Goal: Find specific page/section

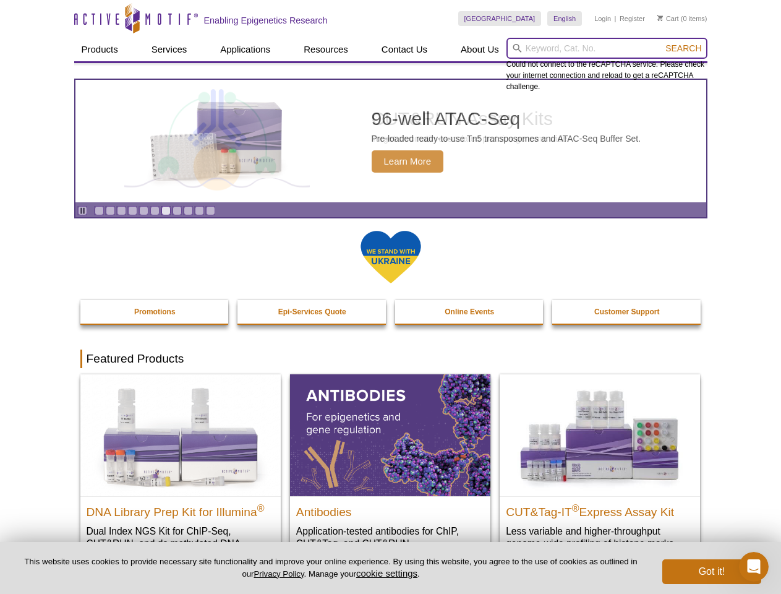
click at [607, 48] on input "search" at bounding box center [607, 48] width 201 height 21
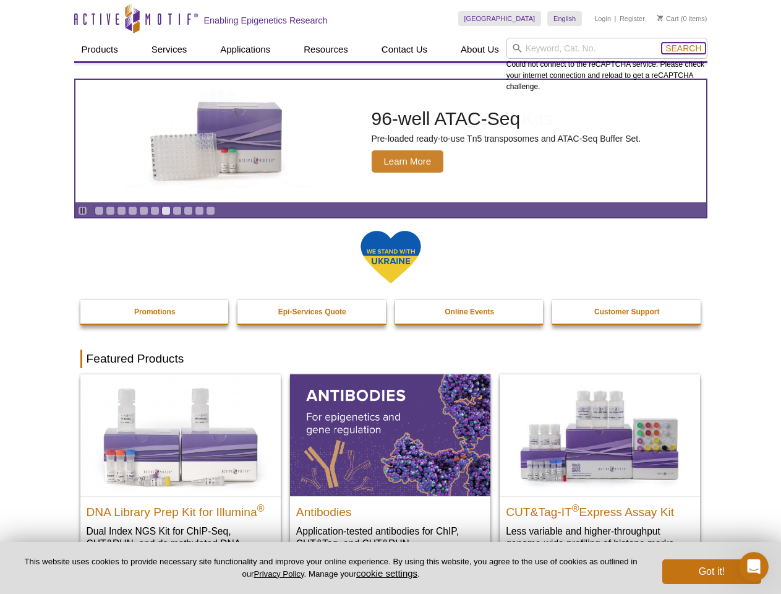
click at [684, 48] on span "Search" at bounding box center [684, 48] width 36 height 10
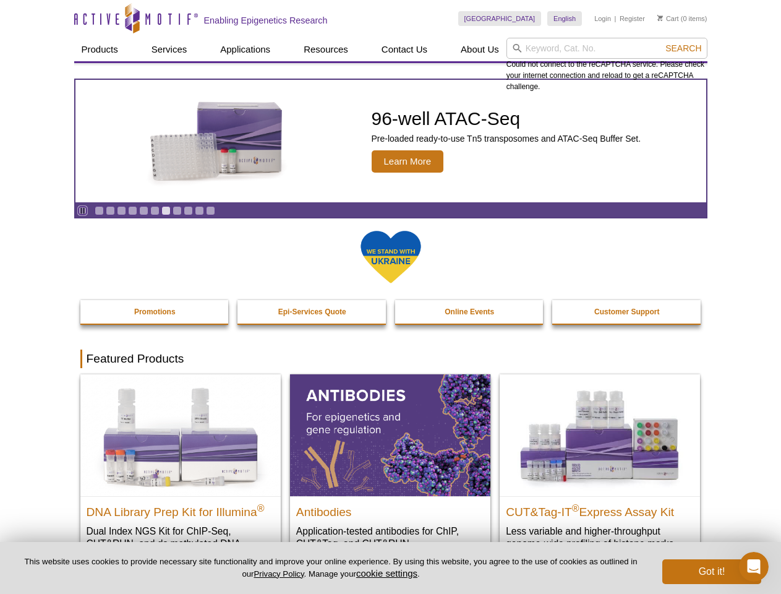
click at [82, 210] on icon "Pause" at bounding box center [83, 211] width 8 height 8
click at [99, 210] on link "Go to slide 1" at bounding box center [99, 210] width 9 height 9
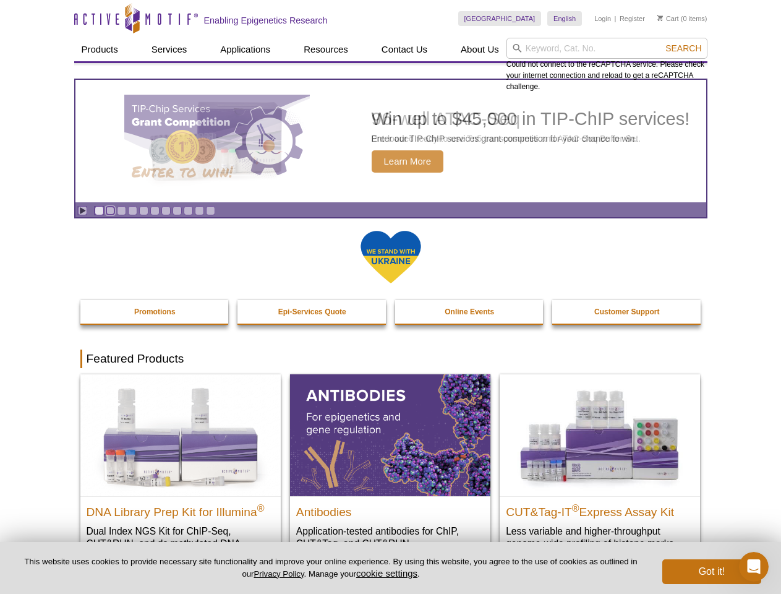
click at [110, 210] on link "Go to slide 2" at bounding box center [110, 210] width 9 height 9
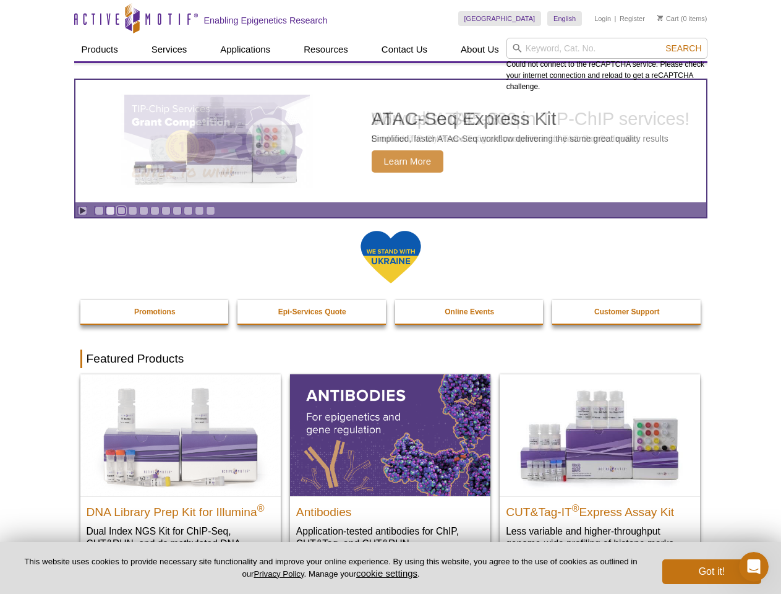
click at [121, 210] on link "Go to slide 3" at bounding box center [121, 210] width 9 height 9
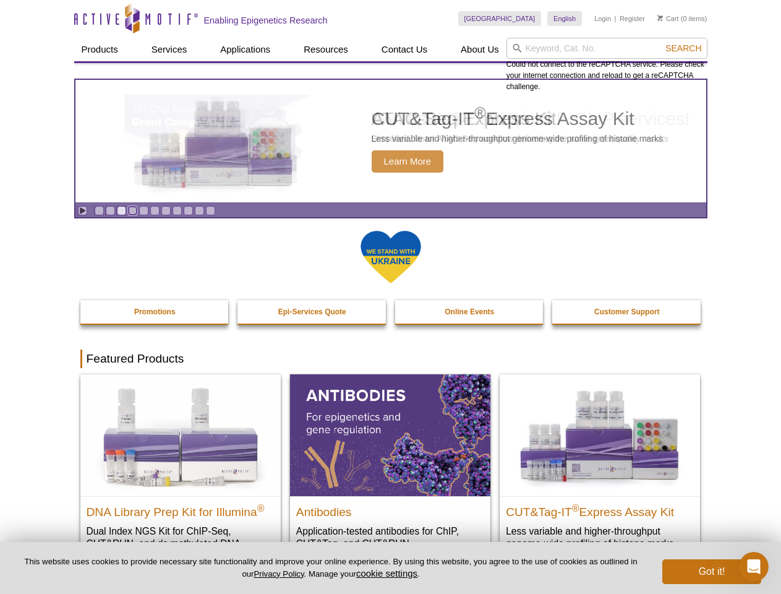
click at [132, 210] on link "Go to slide 4" at bounding box center [132, 210] width 9 height 9
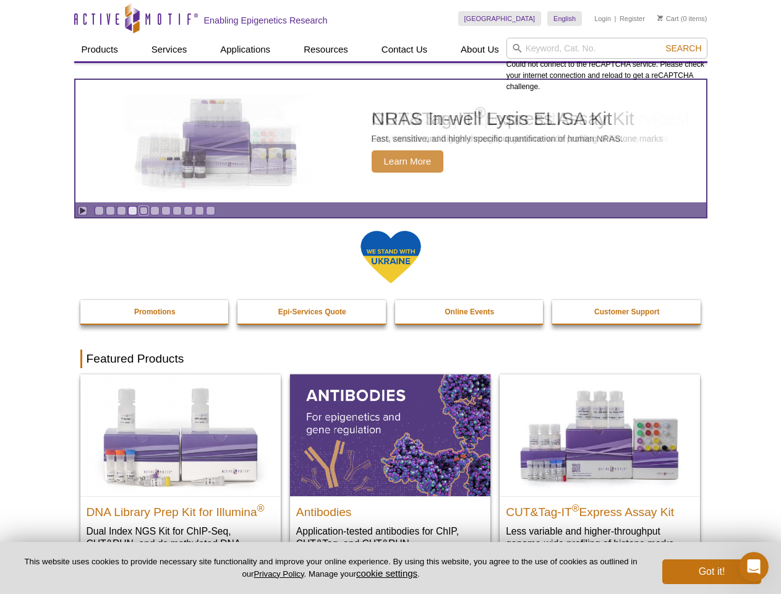
click at [144, 210] on link "Go to slide 5" at bounding box center [143, 210] width 9 height 9
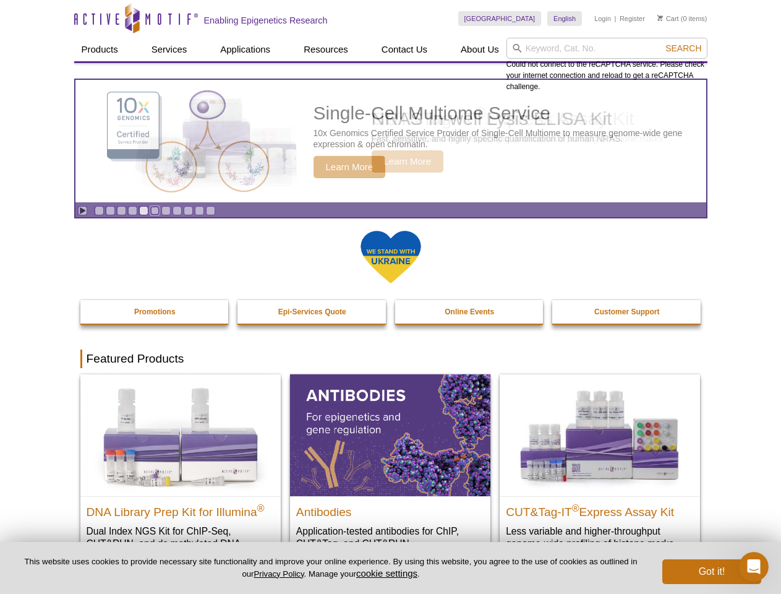
click at [155, 210] on link "Go to slide 6" at bounding box center [154, 210] width 9 height 9
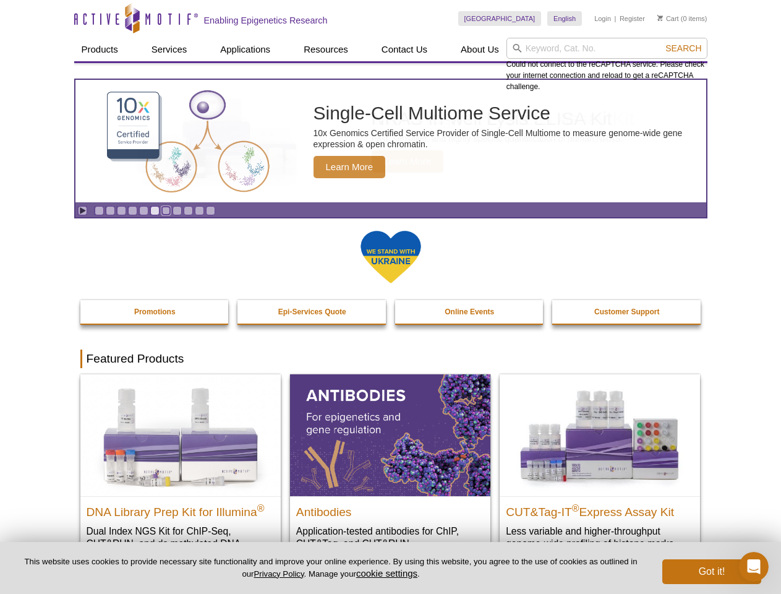
click at [166, 210] on link "Go to slide 7" at bounding box center [165, 210] width 9 height 9
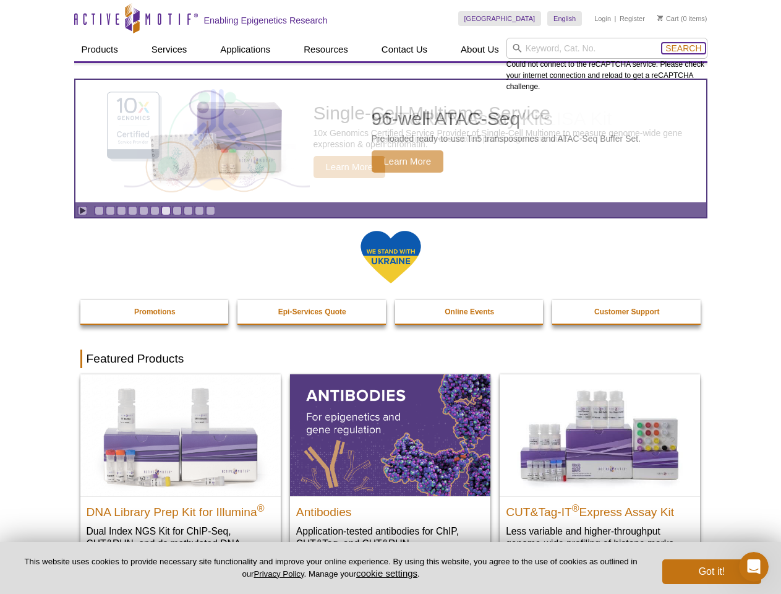
click at [684, 48] on span "Search" at bounding box center [684, 48] width 36 height 10
